Goal: Find specific page/section: Find specific page/section

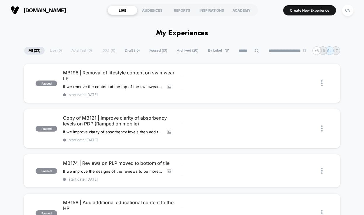
scroll to position [8, 0]
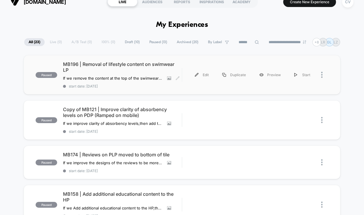
click at [133, 64] on span "MB196 | Removal of lifestyle content on swimwear LP" at bounding box center [122, 67] width 119 height 12
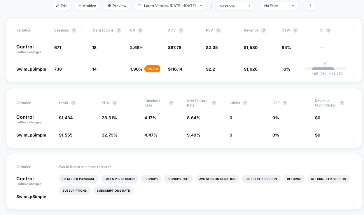
scroll to position [209, 0]
